Goal: Task Accomplishment & Management: Manage account settings

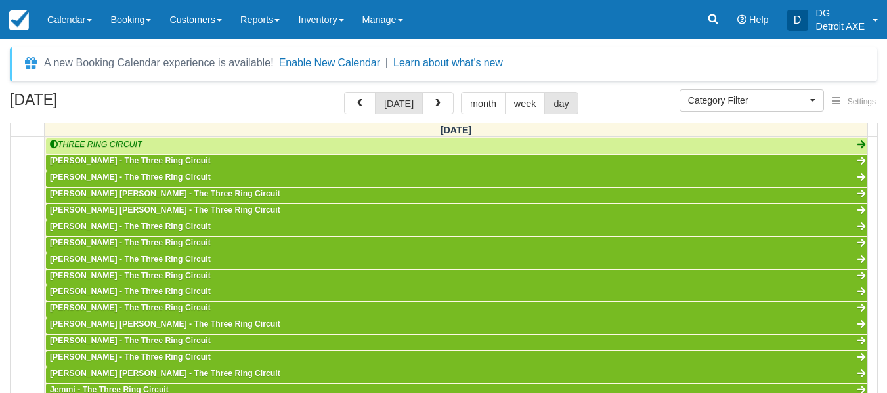
scroll to position [348, 0]
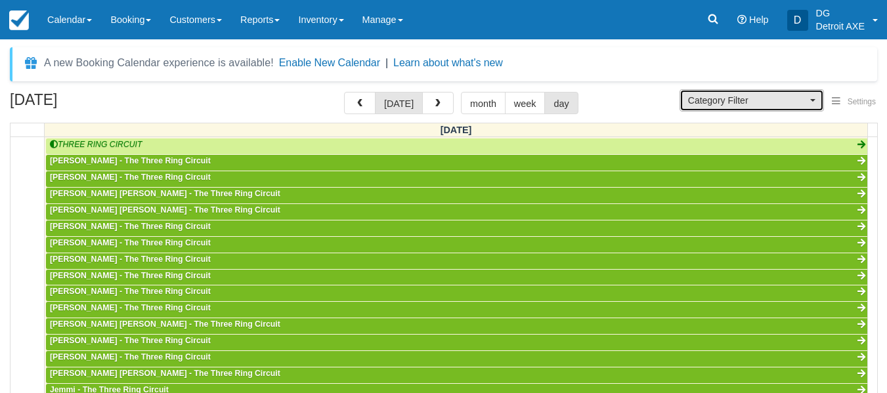
click at [795, 110] on button "Category Filter" at bounding box center [751, 100] width 144 height 22
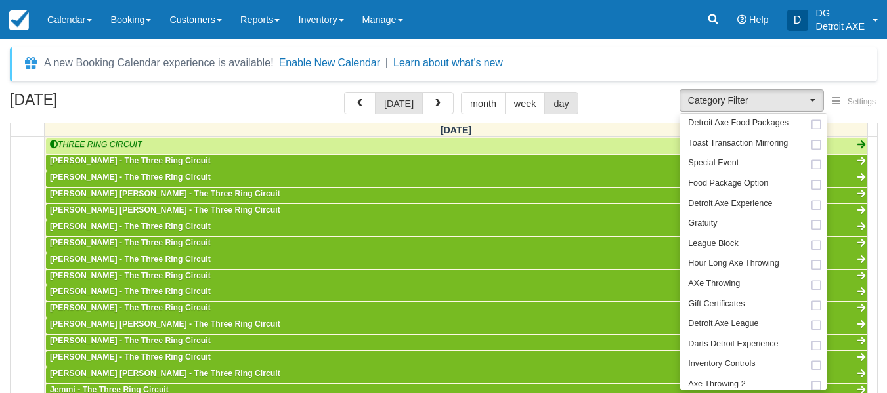
click at [638, 117] on div "October 10, 2025 today month week day" at bounding box center [443, 106] width 867 height 28
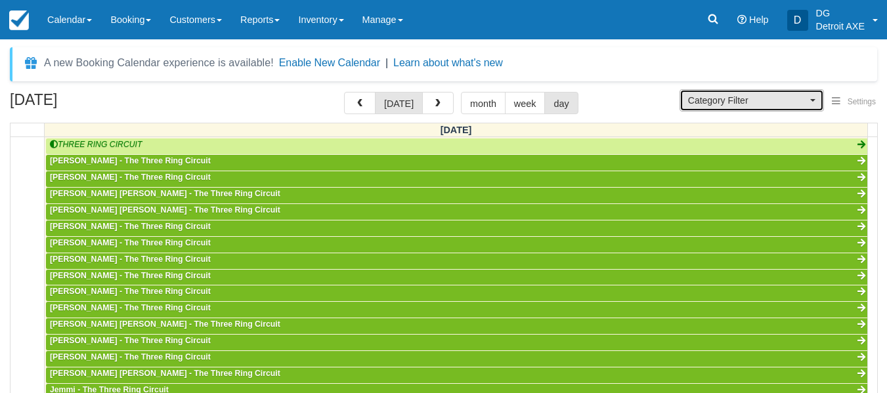
click at [725, 103] on span "Category Filter" at bounding box center [747, 100] width 119 height 13
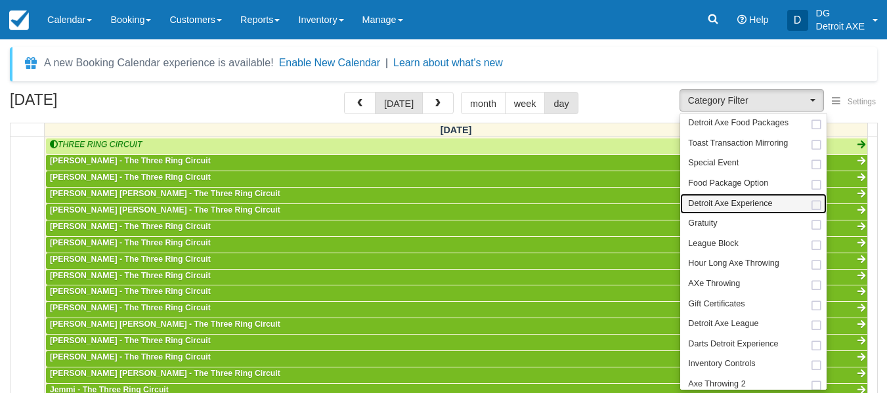
click at [738, 210] on link "Detroit Axe Experience" at bounding box center [753, 204] width 146 height 20
select select "14"
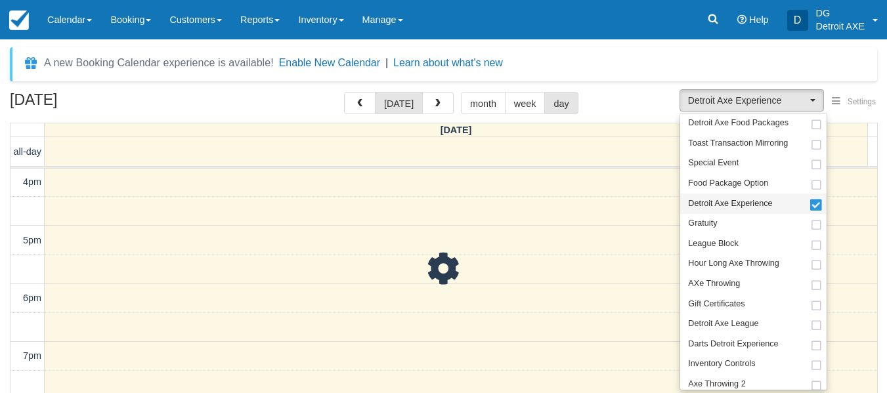
scroll to position [37, 0]
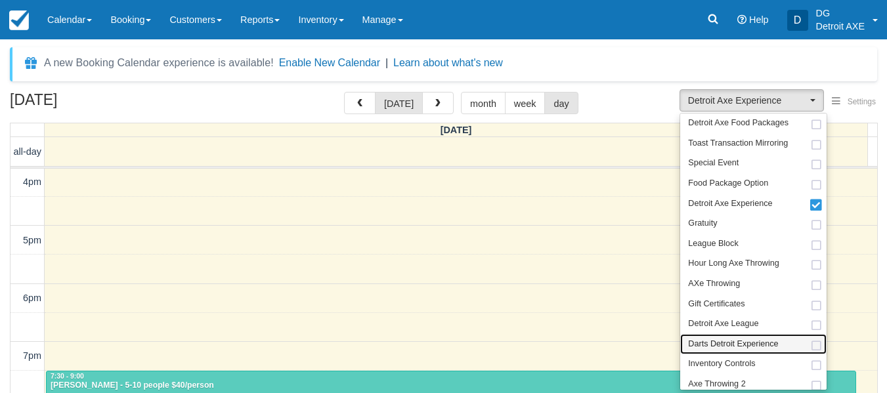
click at [759, 334] on link "Darts Detroit Experience" at bounding box center [753, 344] width 146 height 20
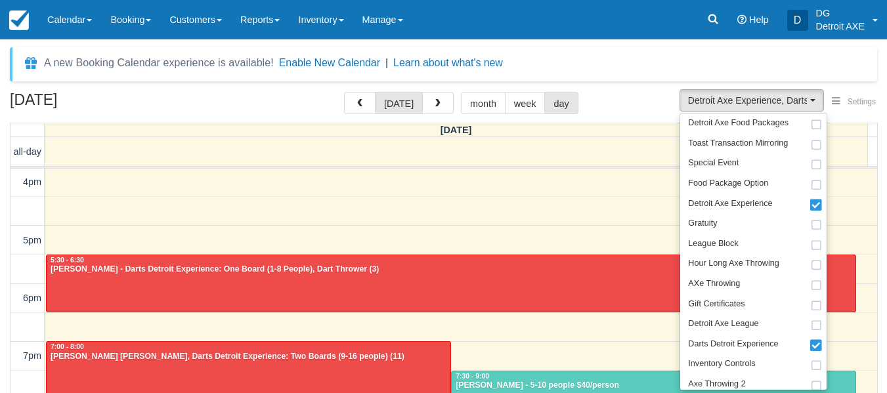
click at [610, 104] on div "October 10, 2025 today month week day" at bounding box center [443, 106] width 867 height 28
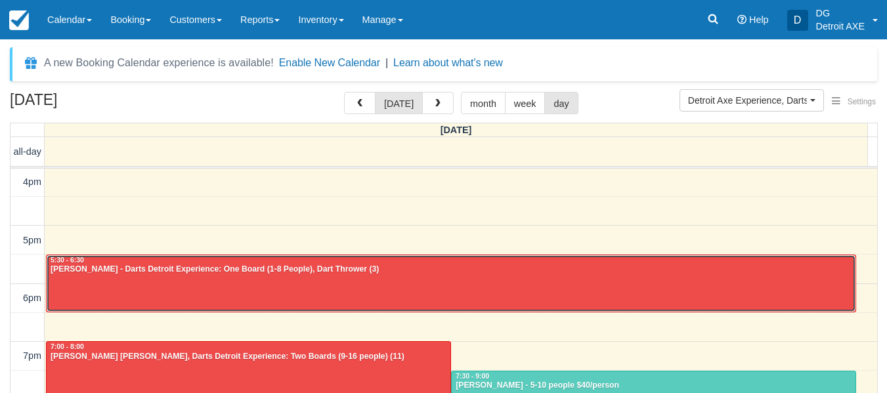
click at [487, 258] on div "5:30 - 6:30" at bounding box center [451, 260] width 802 height 9
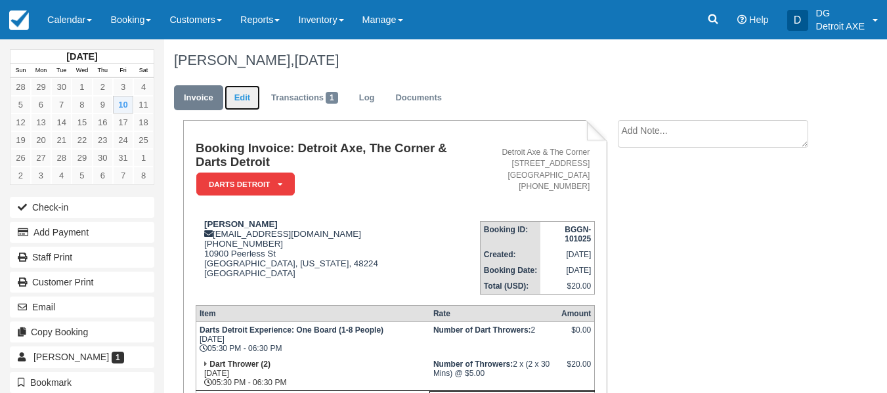
click at [255, 102] on link "Edit" at bounding box center [241, 98] width 35 height 26
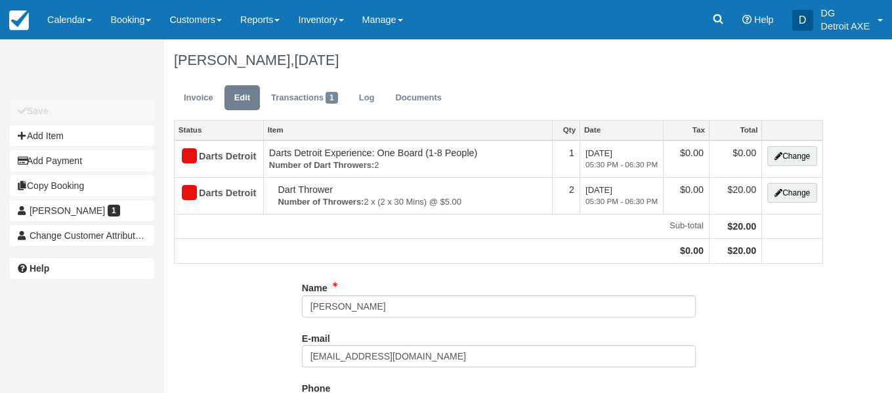
type input "[PHONE_NUMBER]"
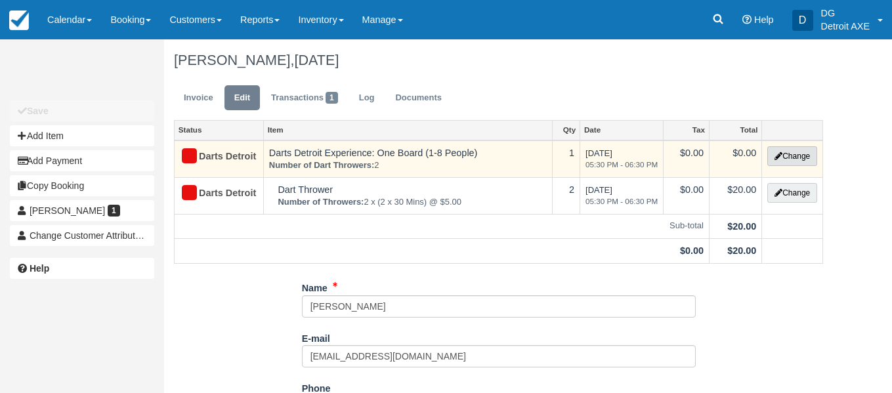
click at [808, 150] on button "Change" at bounding box center [792, 156] width 50 height 20
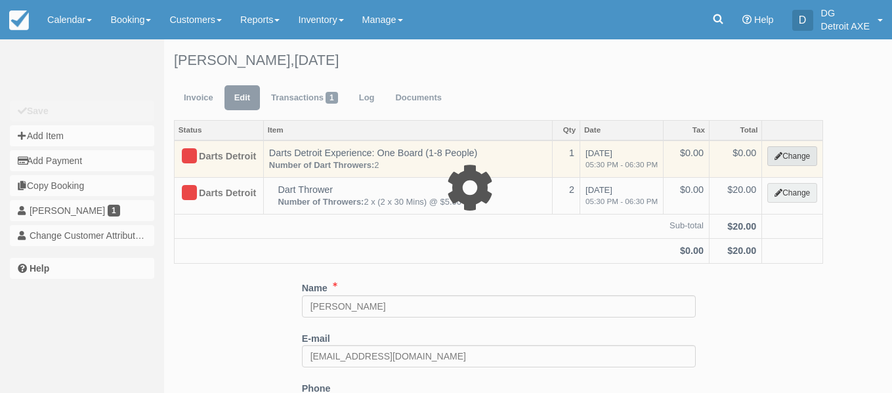
select select "20:00"
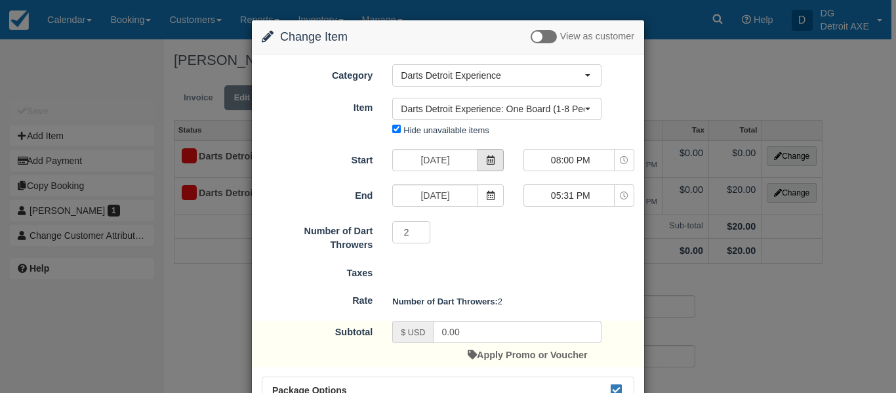
click at [488, 162] on icon at bounding box center [490, 160] width 9 height 9
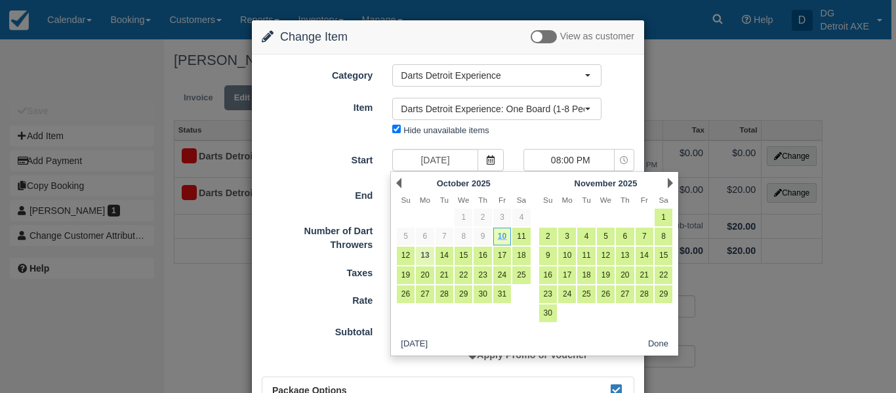
click at [417, 255] on link "13" at bounding box center [425, 256] width 18 height 18
type input "10/13/25"
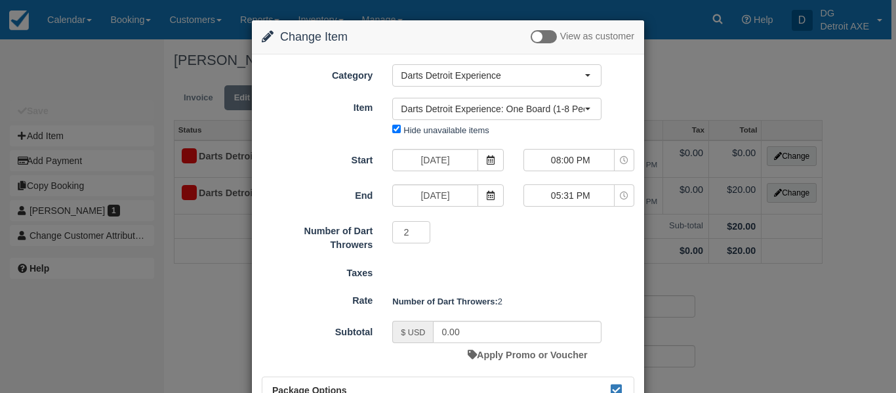
click at [568, 172] on div "08:00 PM 05:31 PM 04:00 PM 04:30 PM 05:00 PM 05:30 PM 06:00 PM 06:30 PM 07:00 P…" at bounding box center [579, 161] width 131 height 24
click at [572, 165] on span "08:00 PM" at bounding box center [570, 160] width 93 height 13
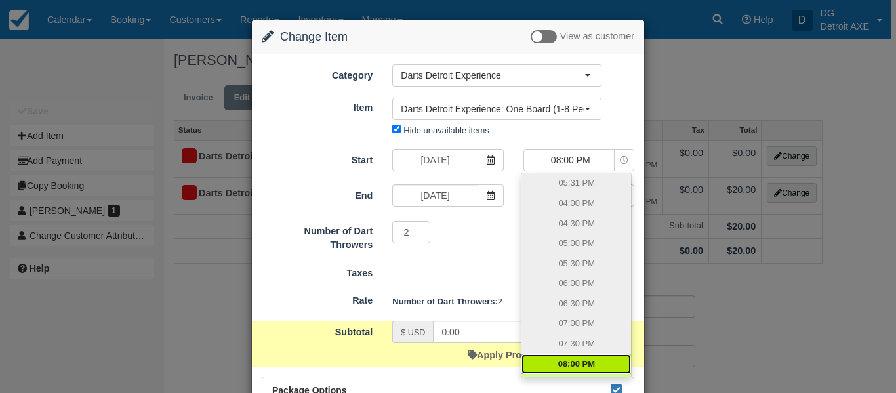
click at [479, 268] on div "Taxes" at bounding box center [448, 271] width 392 height 18
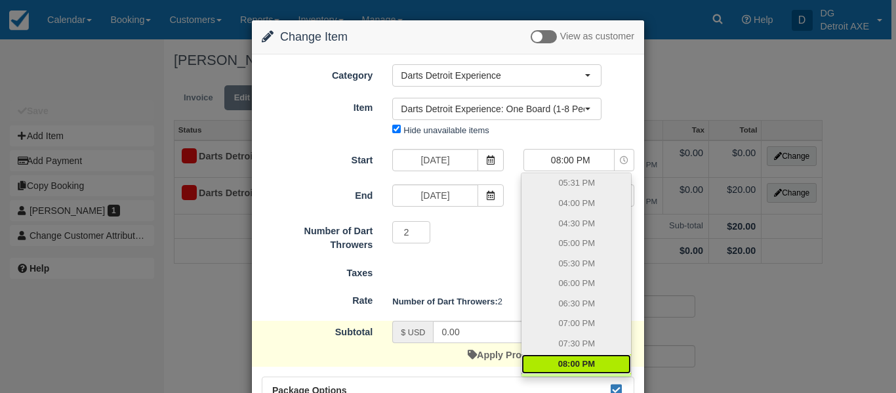
click at [604, 142] on form "Category Darts Detroit Experience Detroit Axe Food Packages Toast Transaction M…" at bounding box center [448, 283] width 373 height 438
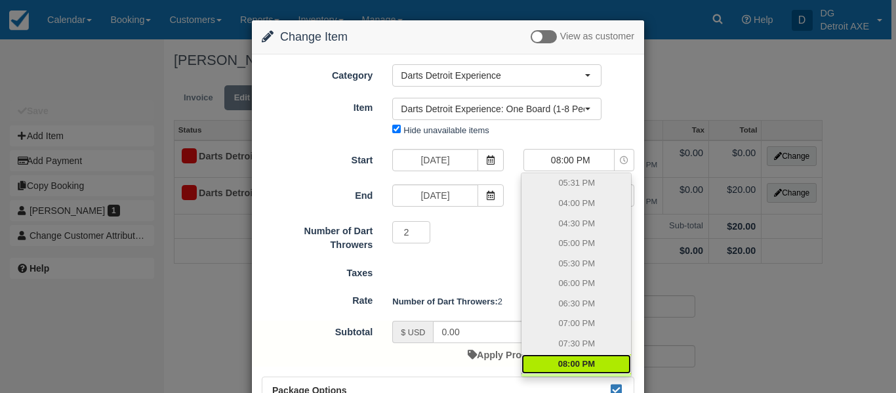
click at [474, 302] on strong "Number of Dart Throwers:" at bounding box center [445, 302] width 106 height 10
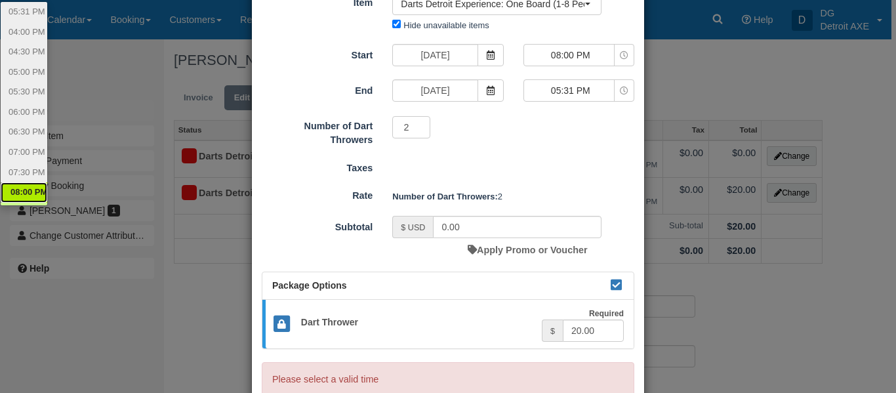
scroll to position [95, 0]
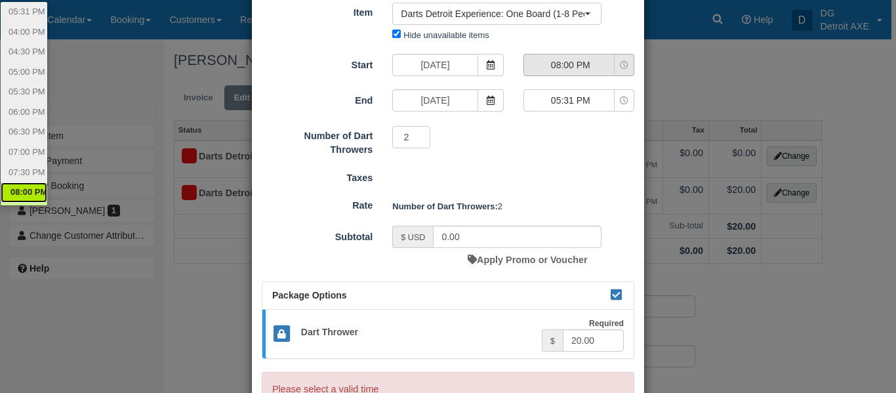
click at [606, 60] on span "08:00 PM" at bounding box center [570, 64] width 93 height 13
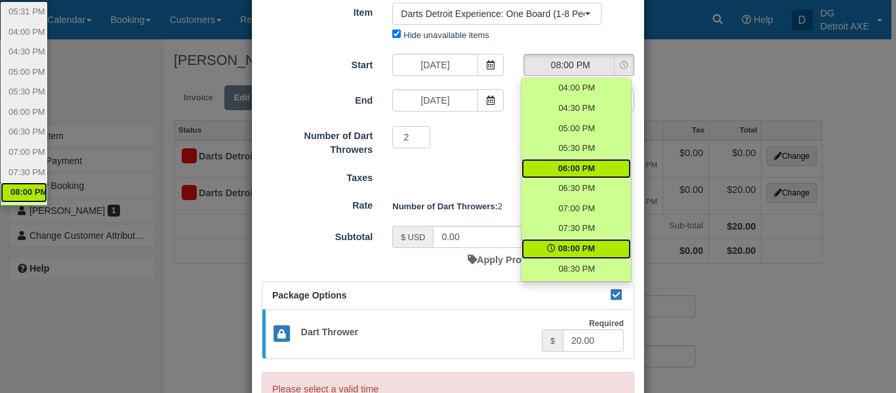
click at [598, 171] on link "06:00 PM" at bounding box center [577, 169] width 110 height 20
select select "18:00"
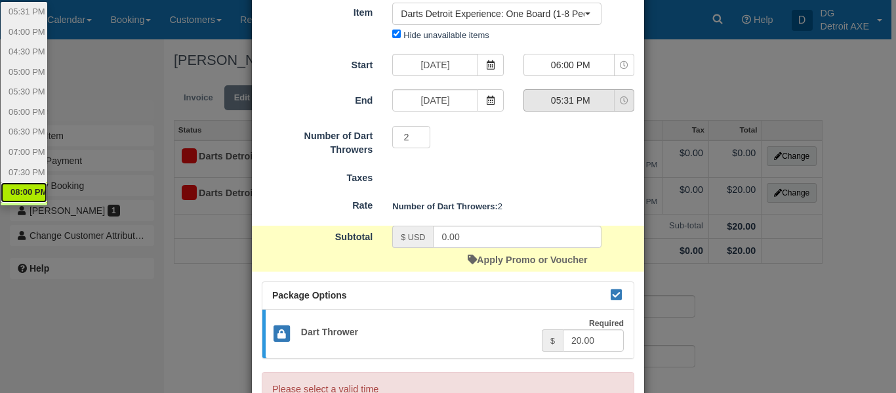
click at [600, 99] on span "05:31 PM" at bounding box center [570, 100] width 93 height 13
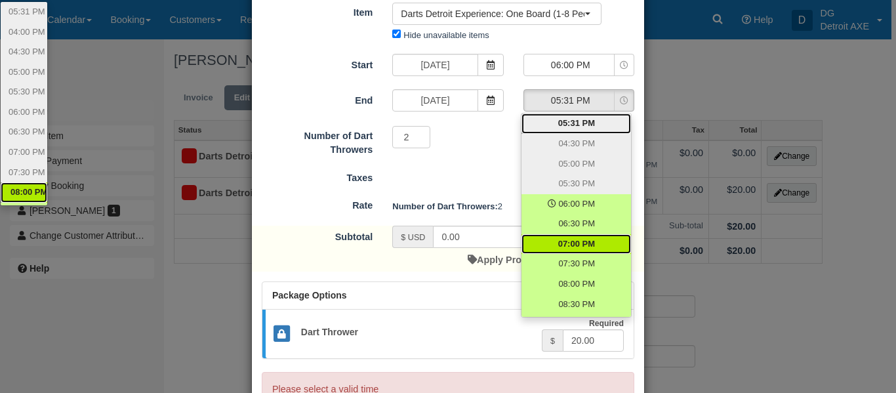
click at [604, 249] on link "07:00 PM" at bounding box center [577, 244] width 110 height 20
select select "19:00"
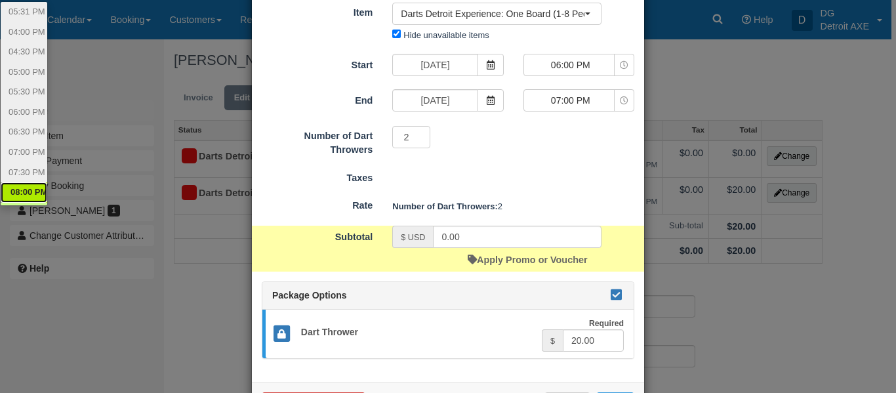
scroll to position [147, 0]
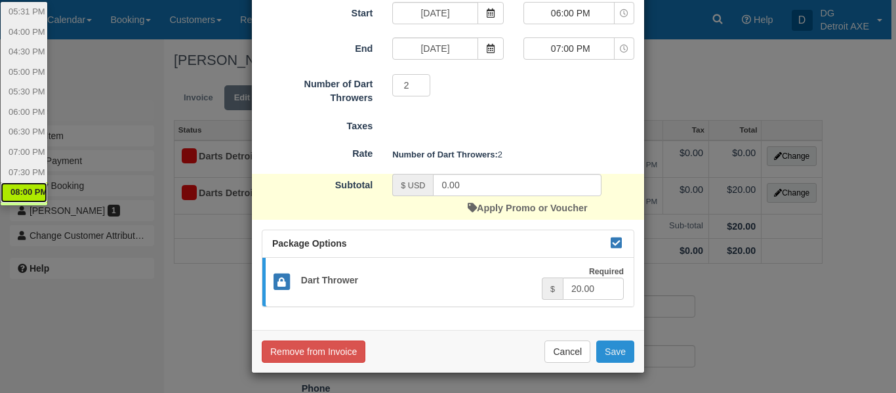
click at [629, 348] on button "Save" at bounding box center [616, 352] width 38 height 22
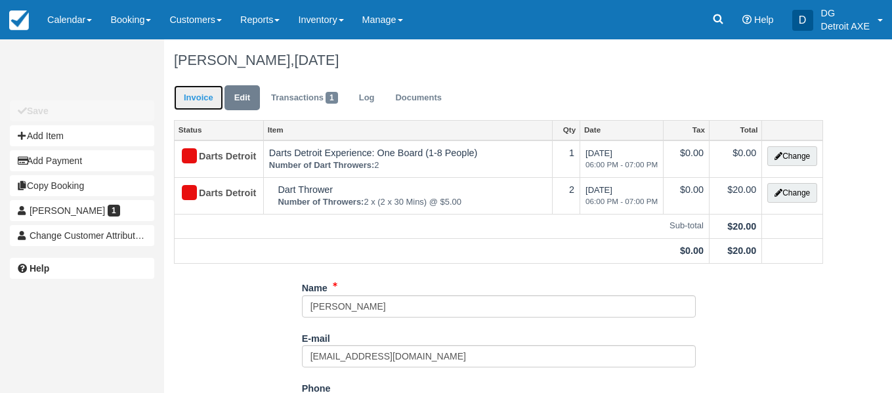
click at [216, 96] on link "Invoice" at bounding box center [198, 98] width 49 height 26
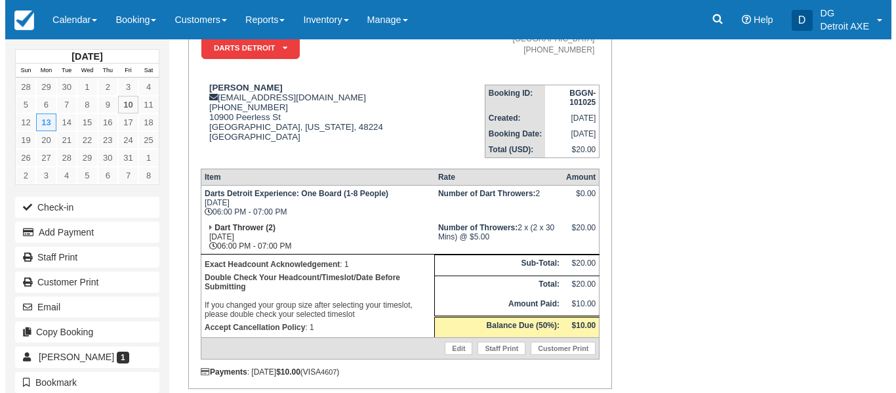
scroll to position [135, 0]
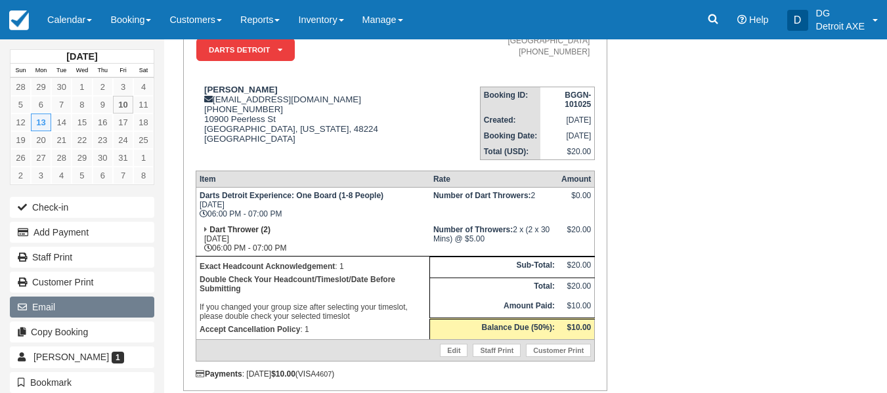
click at [110, 304] on button "Email" at bounding box center [82, 307] width 144 height 21
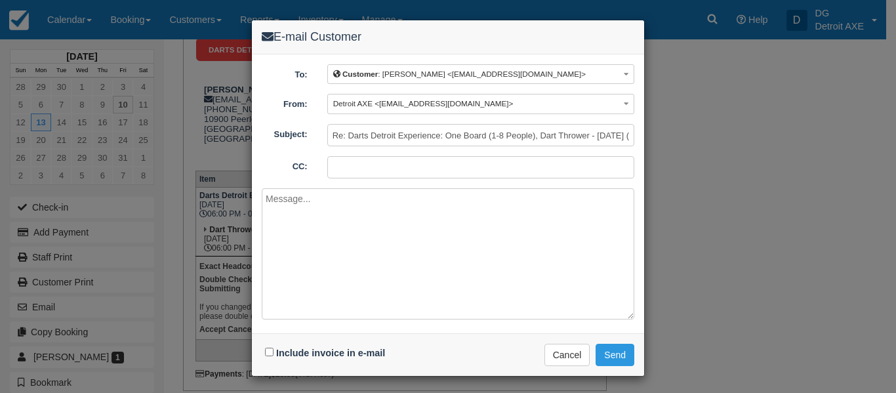
click at [296, 360] on div "Include invoice in e-mail" at bounding box center [327, 353] width 130 height 19
click at [304, 355] on label "Include invoice in e-mail" at bounding box center [330, 353] width 109 height 10
click at [274, 355] on input "Include invoice in e-mail" at bounding box center [269, 352] width 9 height 9
checkbox input "true"
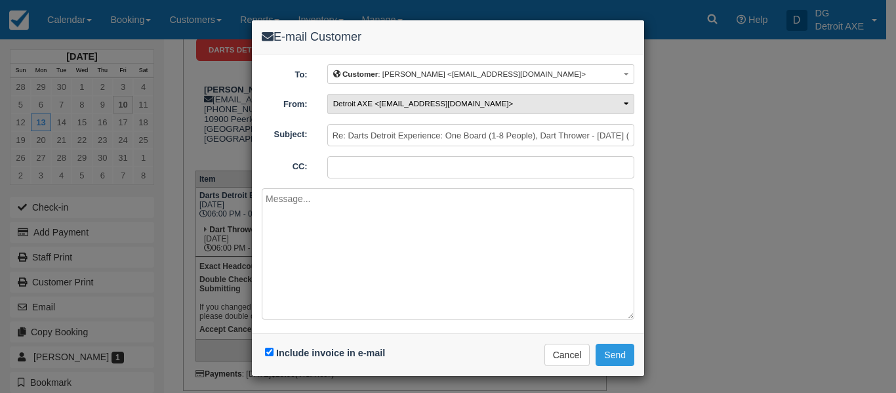
click at [411, 108] on button "Detroit AXE <ric@thecornerferndale.com>" at bounding box center [480, 104] width 307 height 20
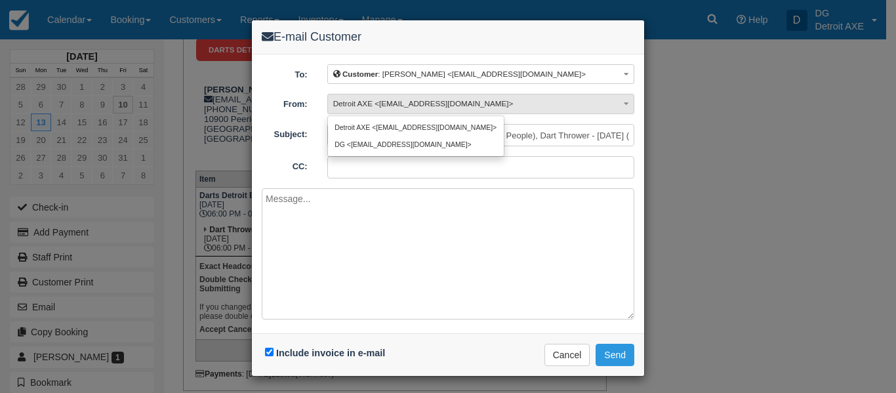
click at [533, 159] on input "CC:" at bounding box center [480, 167] width 307 height 22
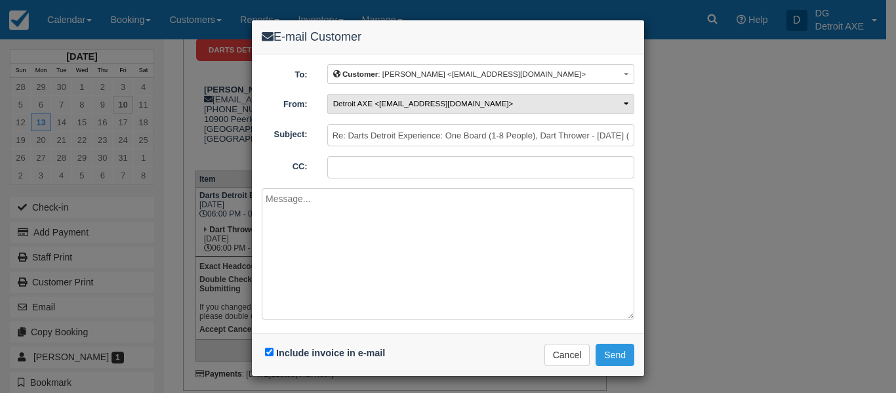
click at [518, 107] on button "Detroit AXE <ric@thecornerferndale.com>" at bounding box center [480, 104] width 307 height 20
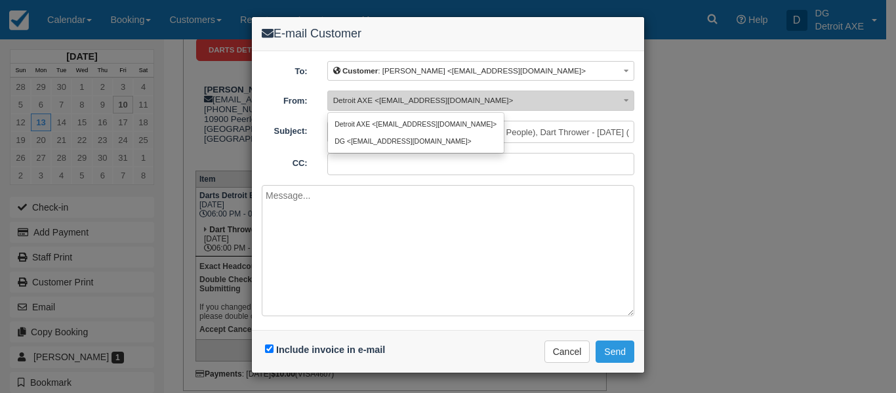
scroll to position [3, 0]
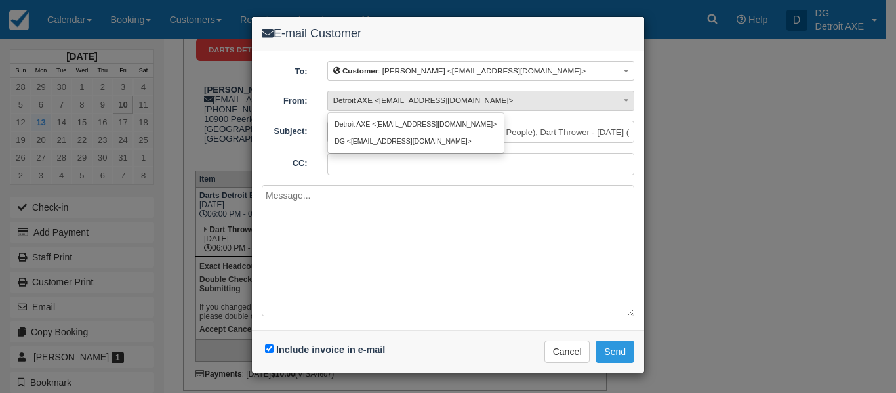
click at [524, 175] on input "CC:" at bounding box center [480, 164] width 307 height 22
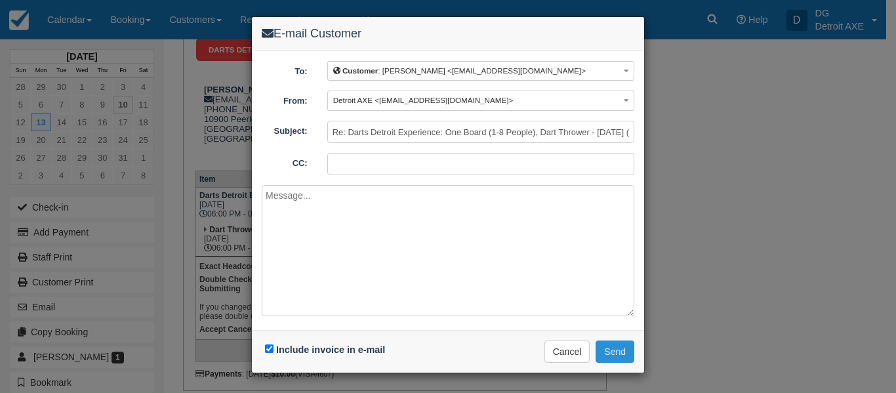
click at [616, 345] on button "Send" at bounding box center [615, 352] width 39 height 22
